Goal: Transaction & Acquisition: Purchase product/service

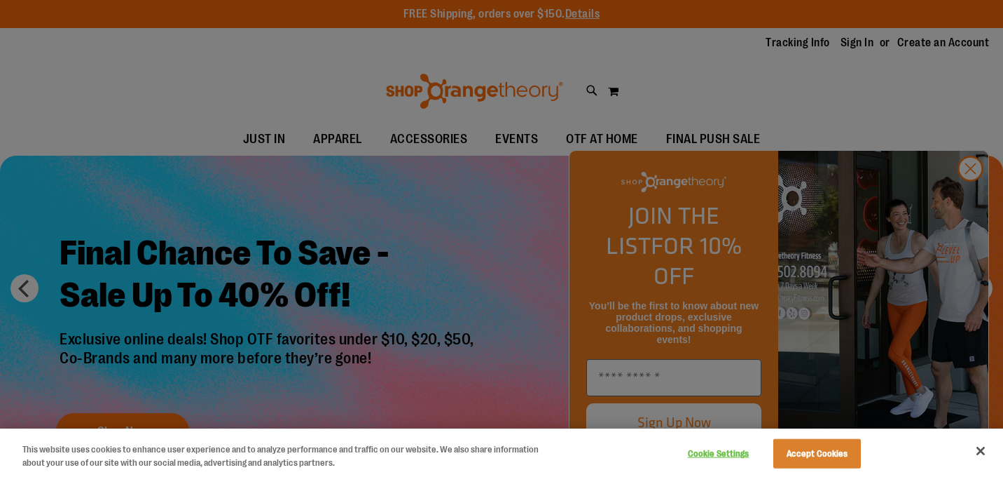
click at [444, 297] on div at bounding box center [501, 238] width 1003 height 477
click at [968, 195] on div at bounding box center [501, 238] width 1003 height 477
click at [969, 198] on div at bounding box center [501, 238] width 1003 height 477
click at [826, 456] on button "Accept Cookies" at bounding box center [818, 453] width 88 height 29
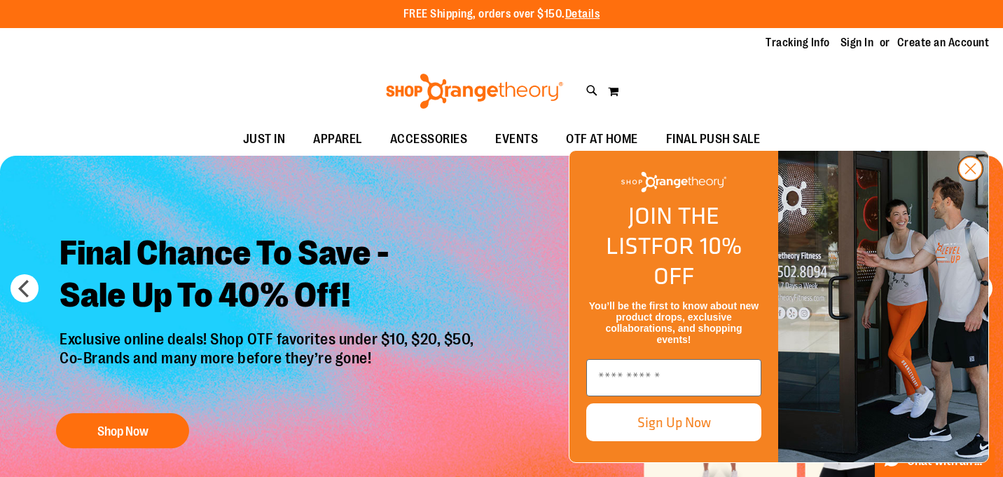
click at [977, 180] on circle "Close dialog" at bounding box center [970, 168] width 23 height 23
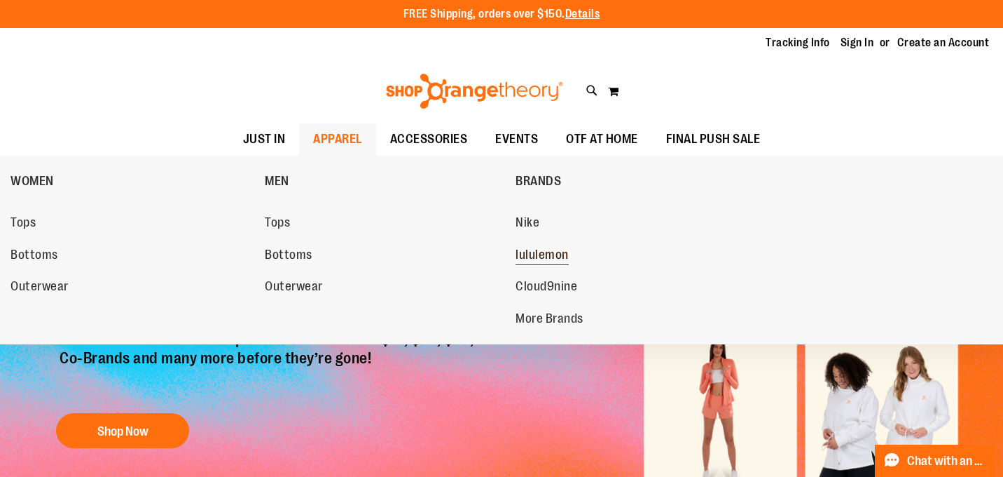
click at [551, 254] on span "lululemon" at bounding box center [542, 256] width 53 height 18
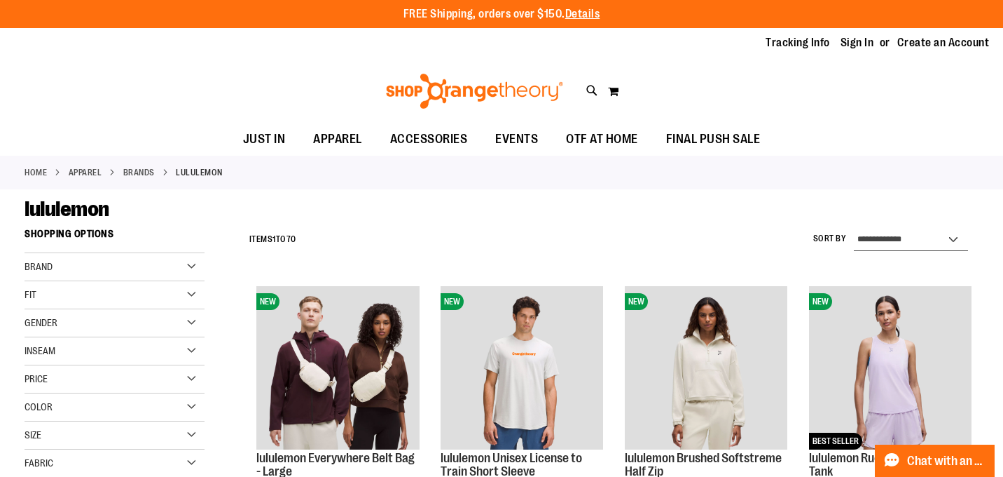
click at [917, 235] on select "**********" at bounding box center [911, 239] width 115 height 22
select select "*********"
click at [854, 228] on select "**********" at bounding box center [911, 239] width 115 height 22
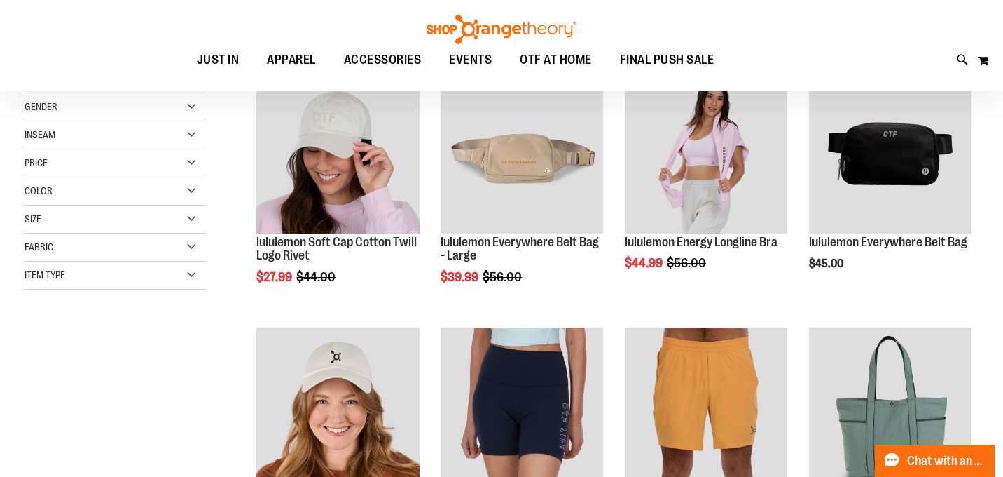
scroll to position [221, 0]
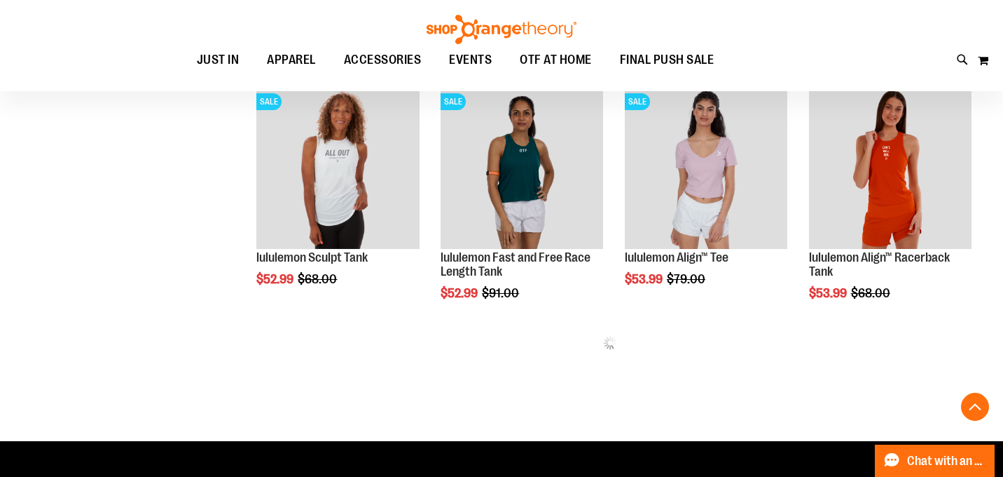
scroll to position [710, 0]
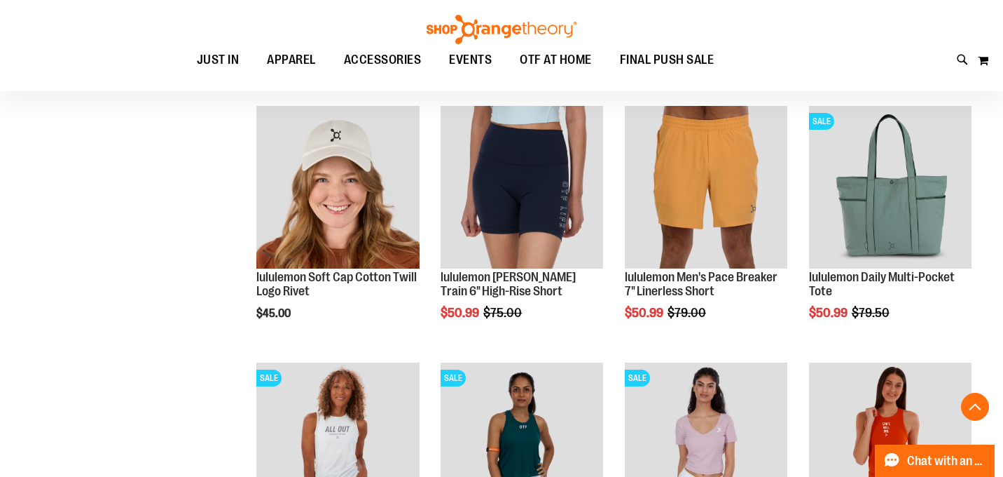
scroll to position [439, 0]
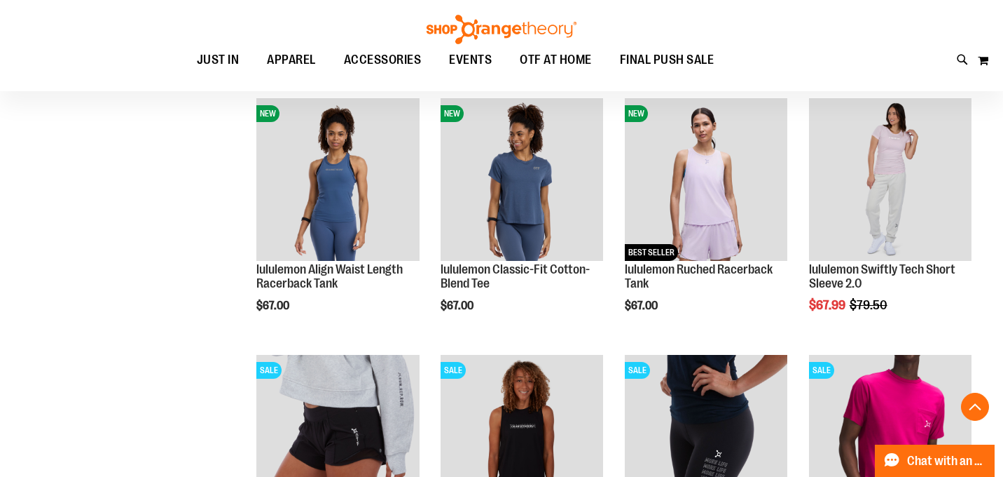
scroll to position [2025, 0]
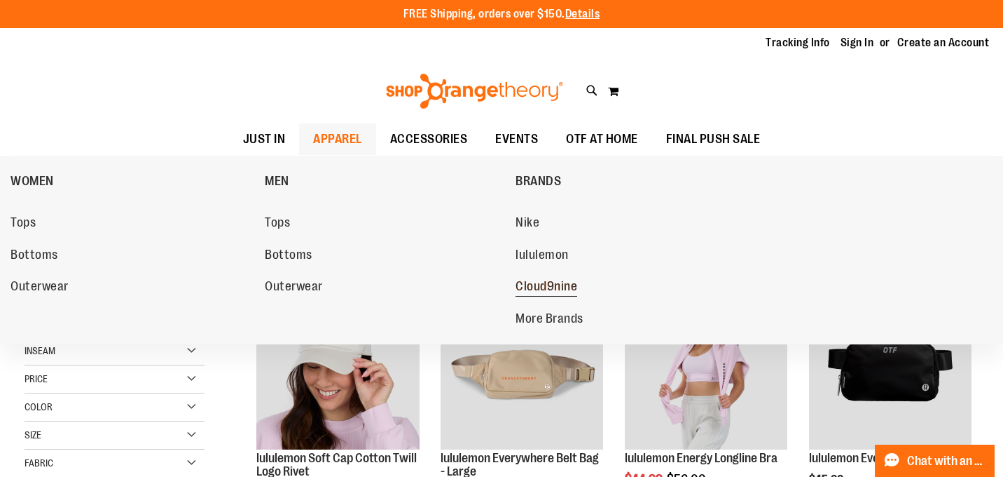
click at [560, 288] on span "Cloud9nine" at bounding box center [547, 288] width 62 height 18
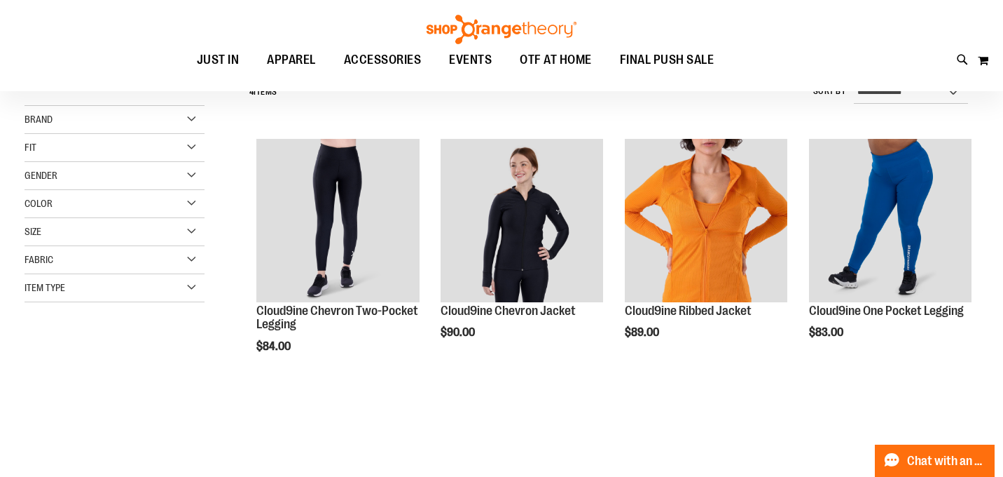
scroll to position [25, 0]
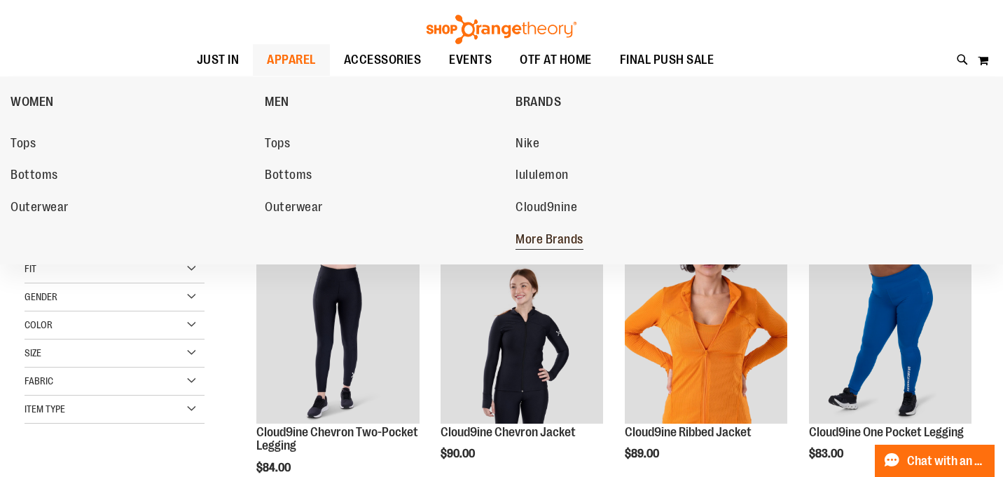
click at [540, 240] on span "More Brands" at bounding box center [550, 241] width 68 height 18
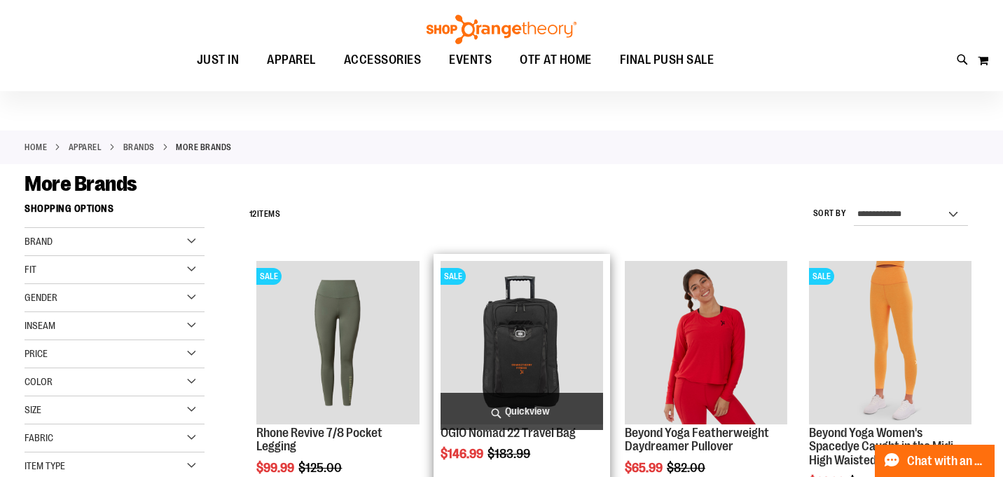
scroll to position [53, 0]
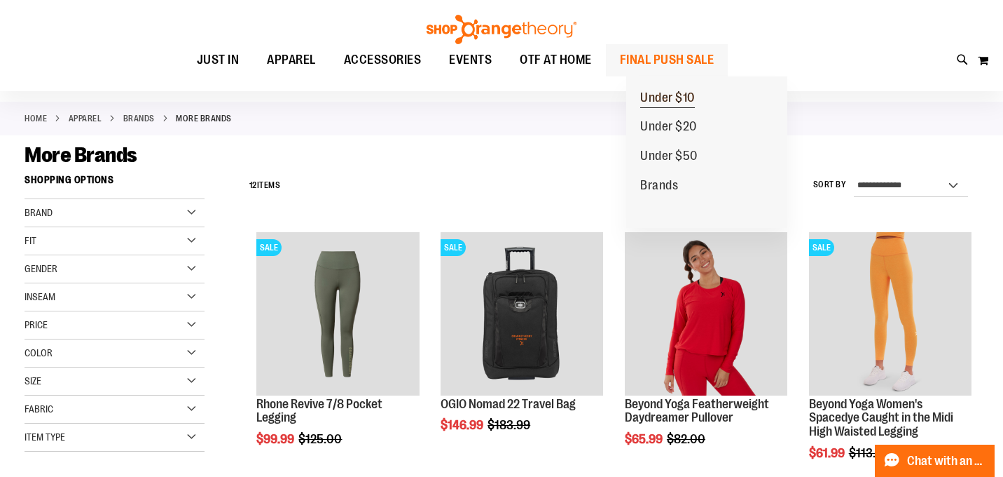
click at [678, 90] on span "Under $10" at bounding box center [667, 99] width 55 height 18
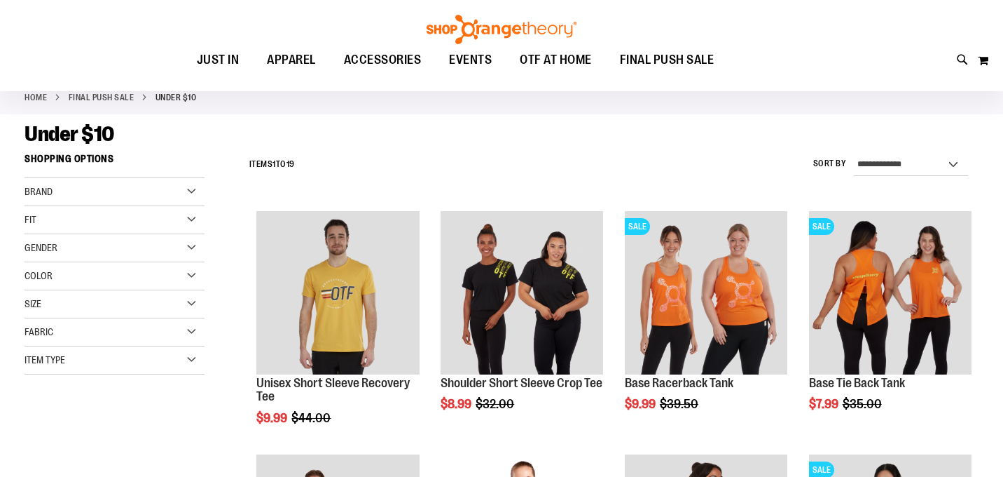
scroll to position [203, 0]
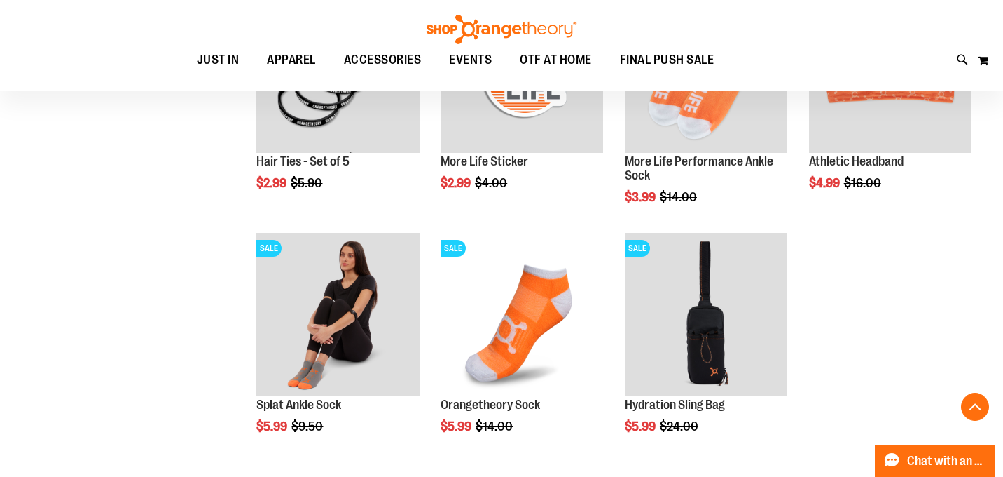
scroll to position [1034, 0]
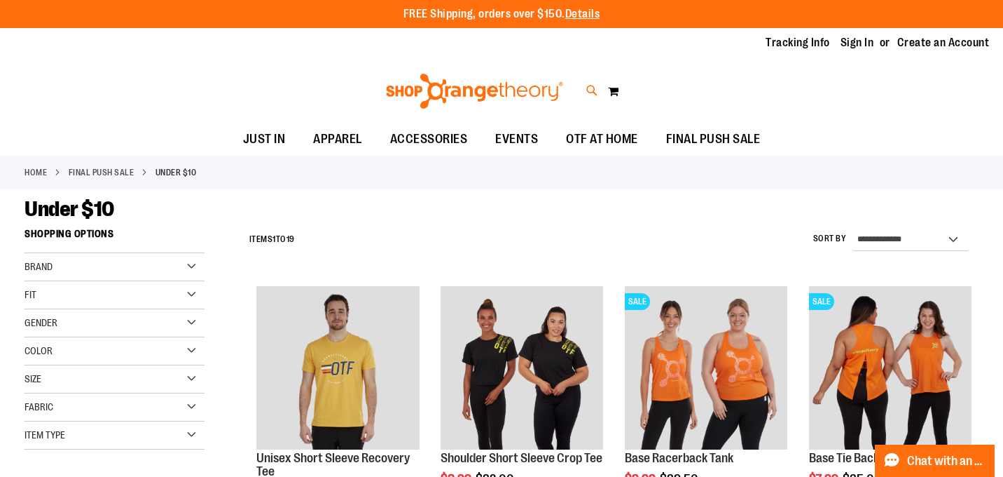
click at [595, 86] on icon at bounding box center [593, 91] width 12 height 16
type input "*"
type input "****"
